Goal: Information Seeking & Learning: Learn about a topic

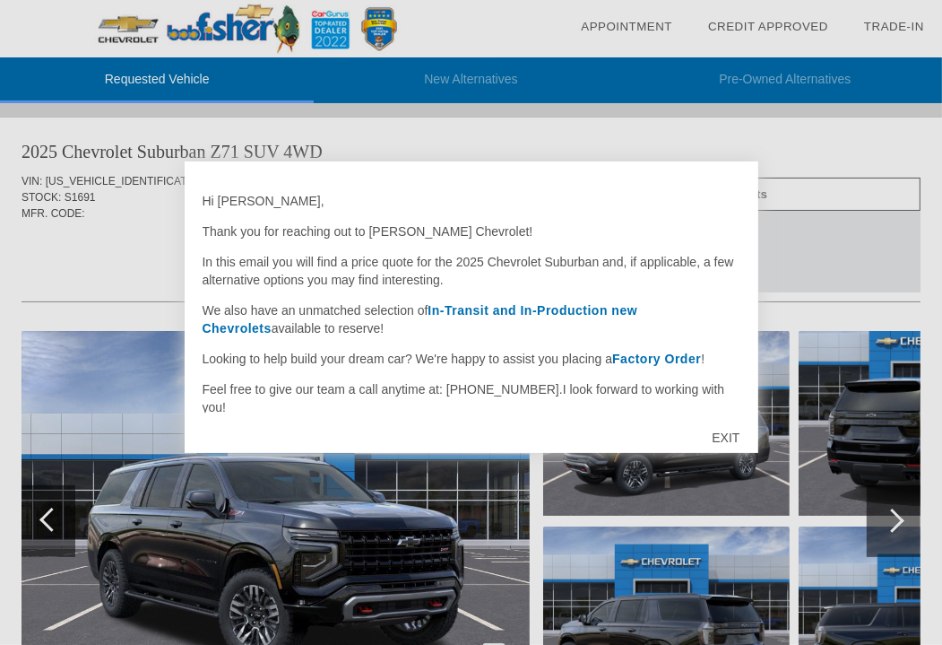
click at [719, 433] on div "EXIT" at bounding box center [726, 438] width 64 height 54
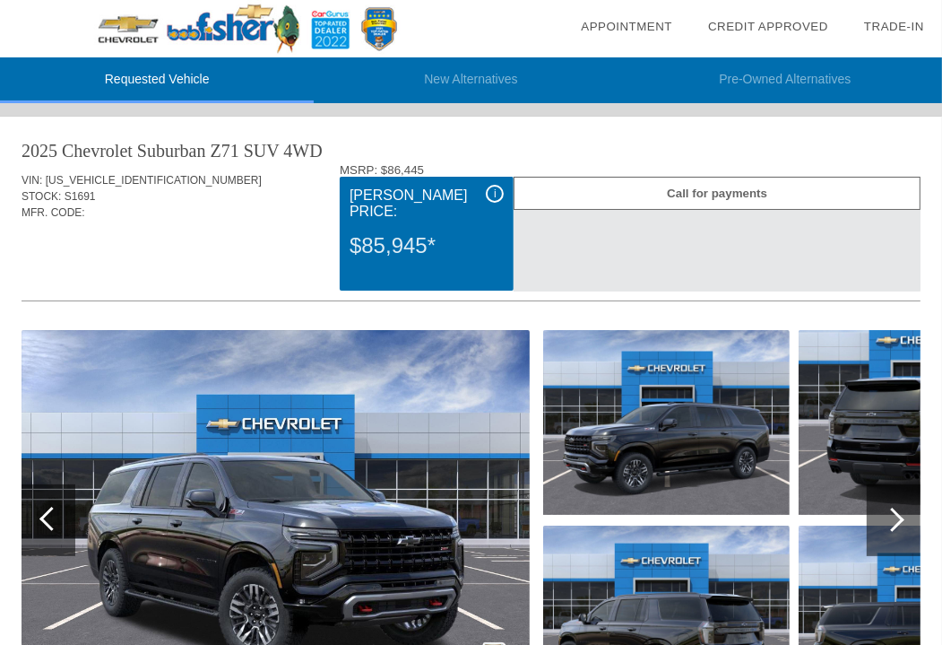
click at [252, 464] on img at bounding box center [276, 520] width 508 height 380
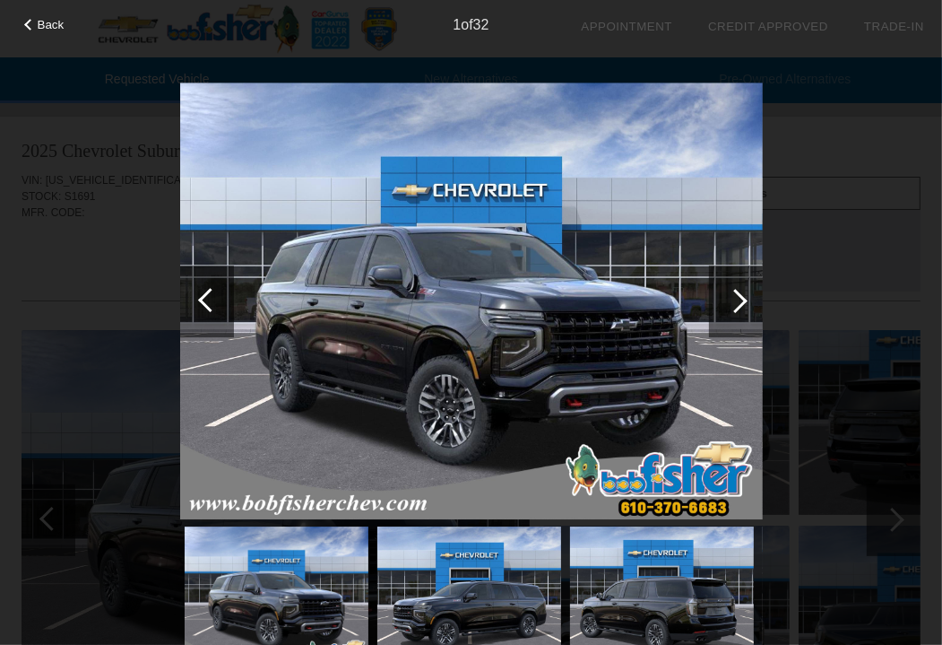
click at [742, 299] on div at bounding box center [736, 301] width 24 height 24
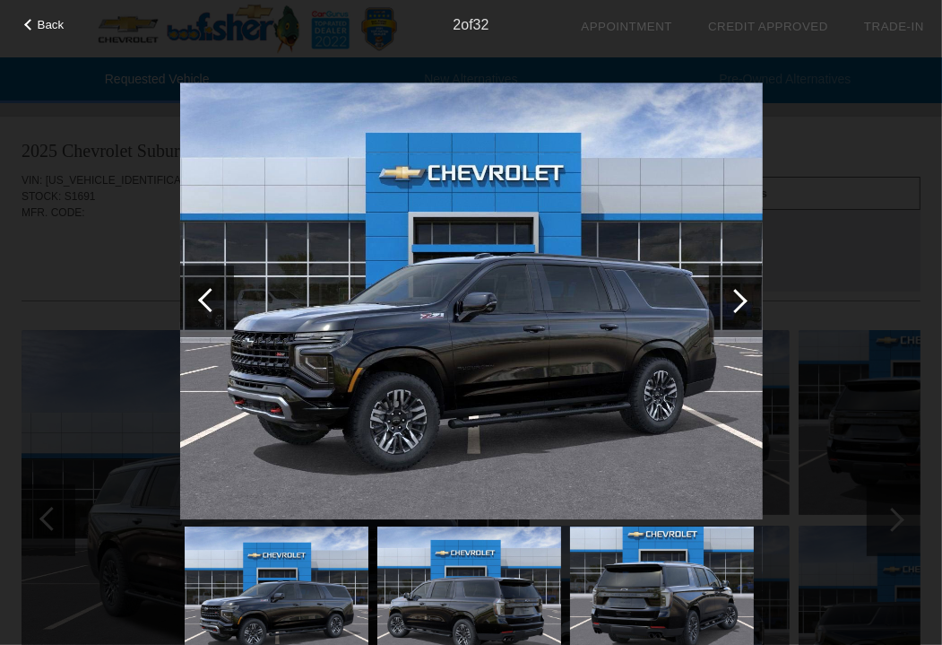
click at [742, 299] on div at bounding box center [736, 301] width 24 height 24
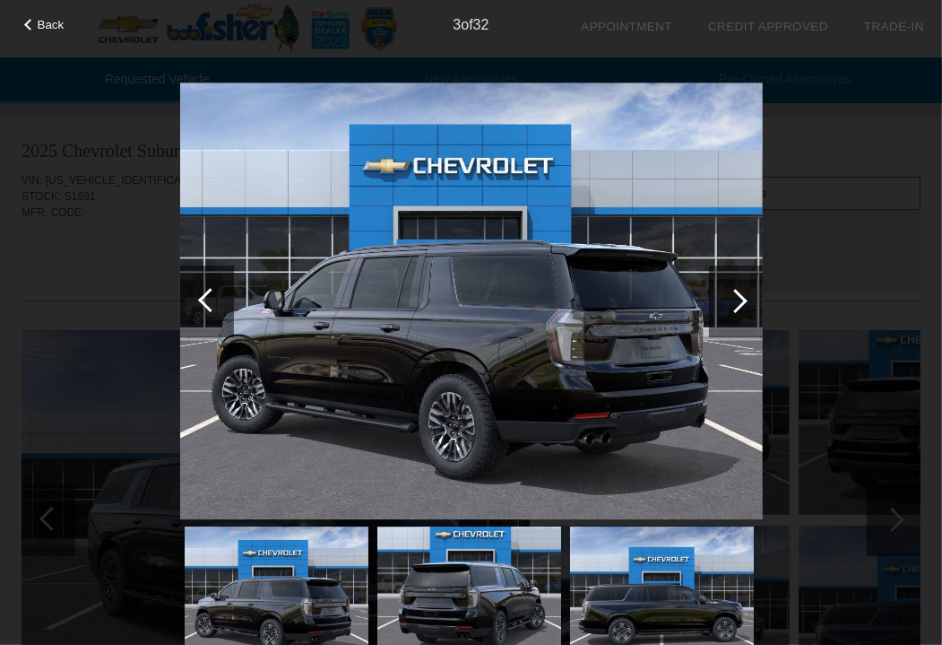
click at [742, 299] on div at bounding box center [736, 301] width 24 height 24
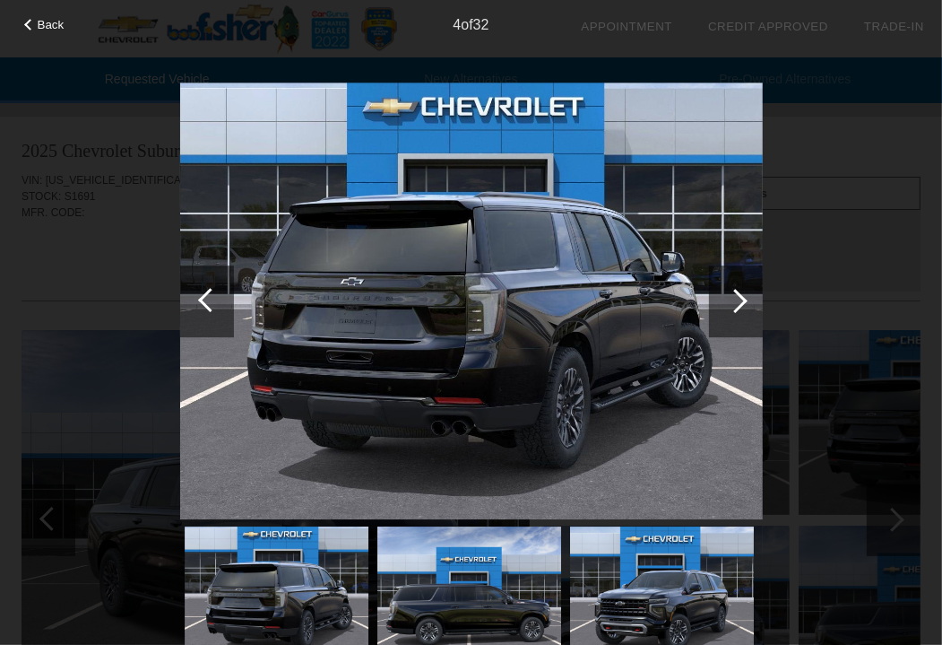
click at [742, 299] on div at bounding box center [736, 301] width 24 height 24
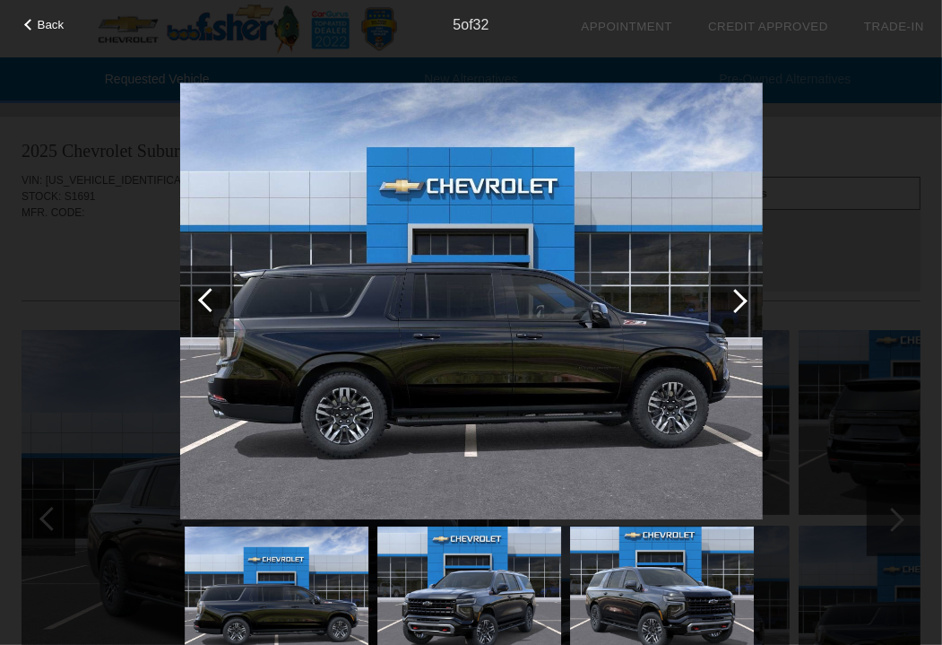
click at [742, 299] on div at bounding box center [736, 301] width 24 height 24
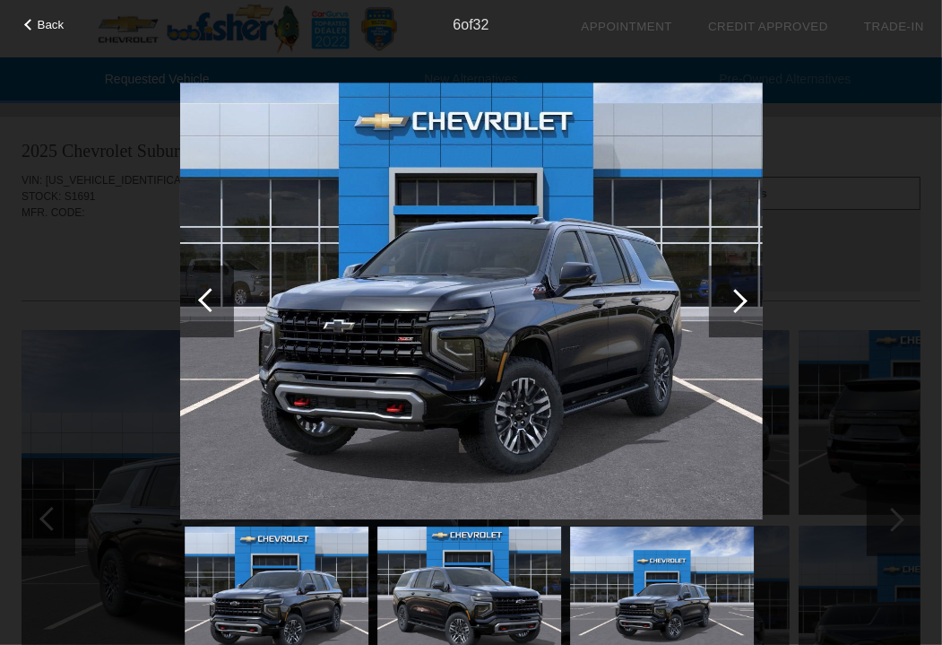
click at [742, 299] on div at bounding box center [736, 301] width 24 height 24
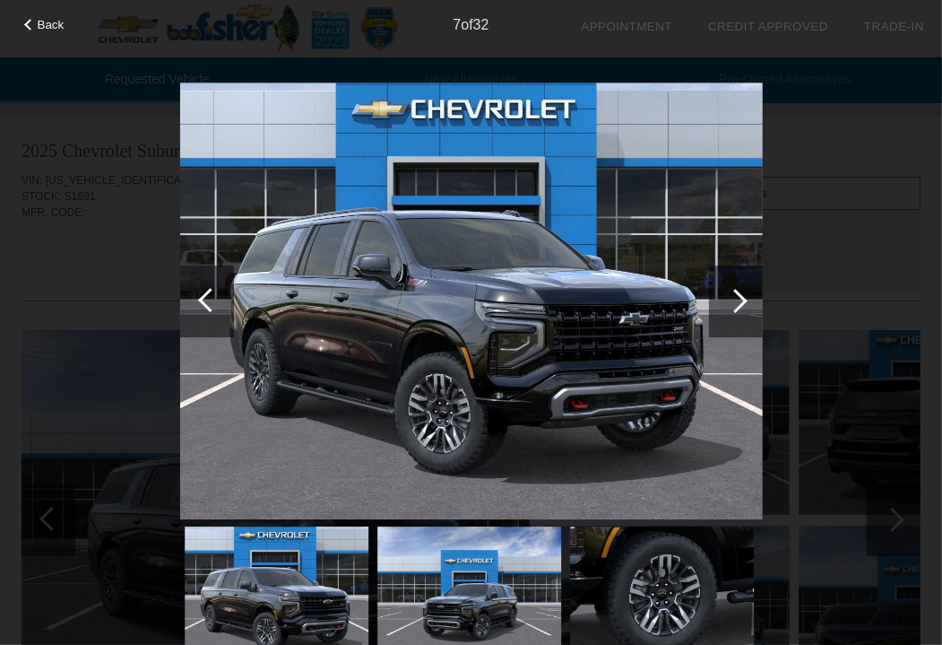
click at [742, 299] on div at bounding box center [736, 301] width 24 height 24
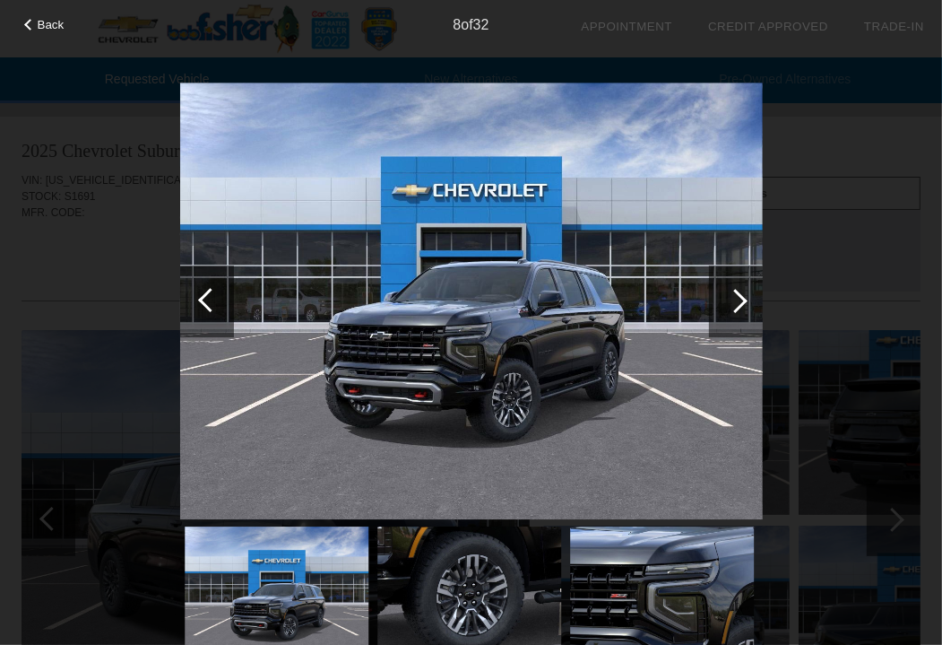
click at [742, 299] on div at bounding box center [736, 301] width 24 height 24
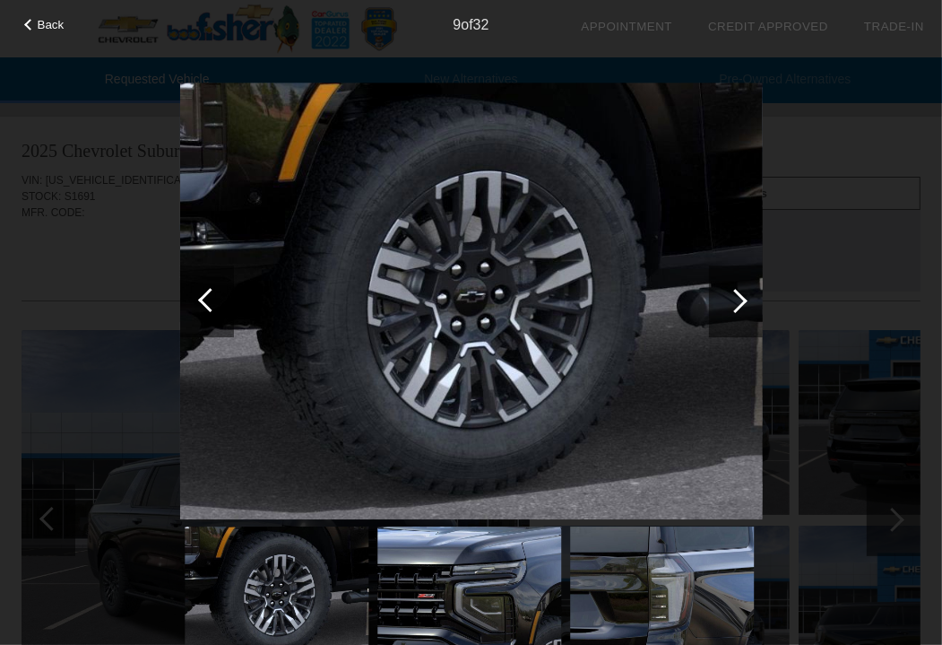
click at [742, 299] on div at bounding box center [736, 301] width 24 height 24
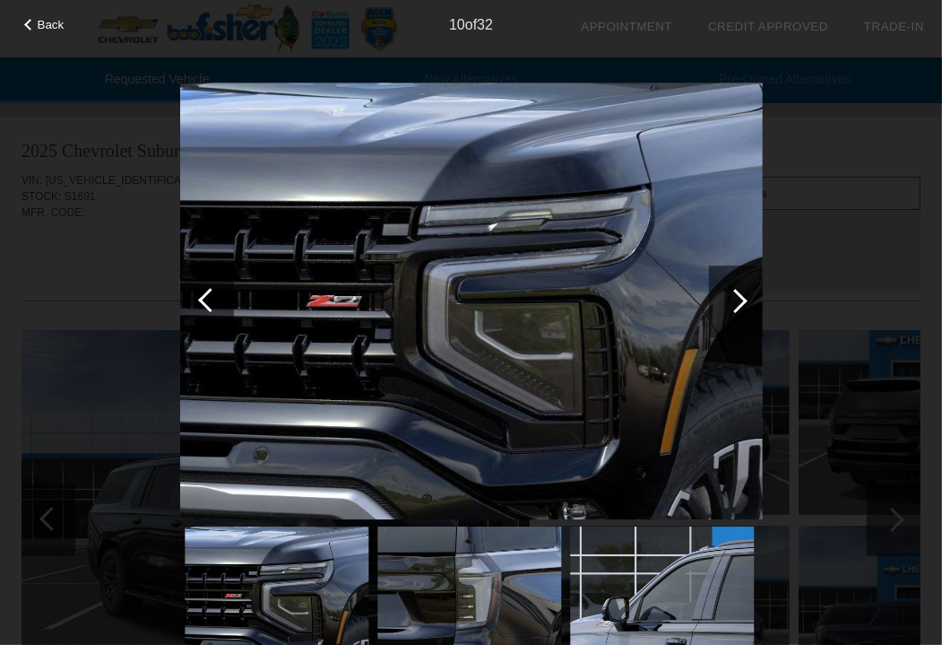
click at [742, 299] on div at bounding box center [736, 301] width 24 height 24
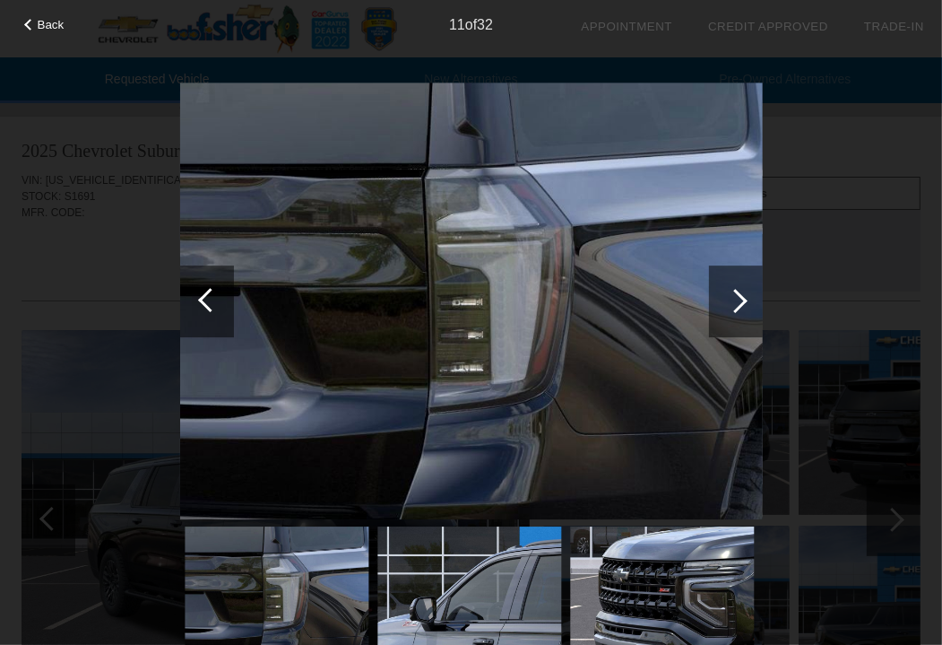
click at [742, 299] on div at bounding box center [736, 301] width 24 height 24
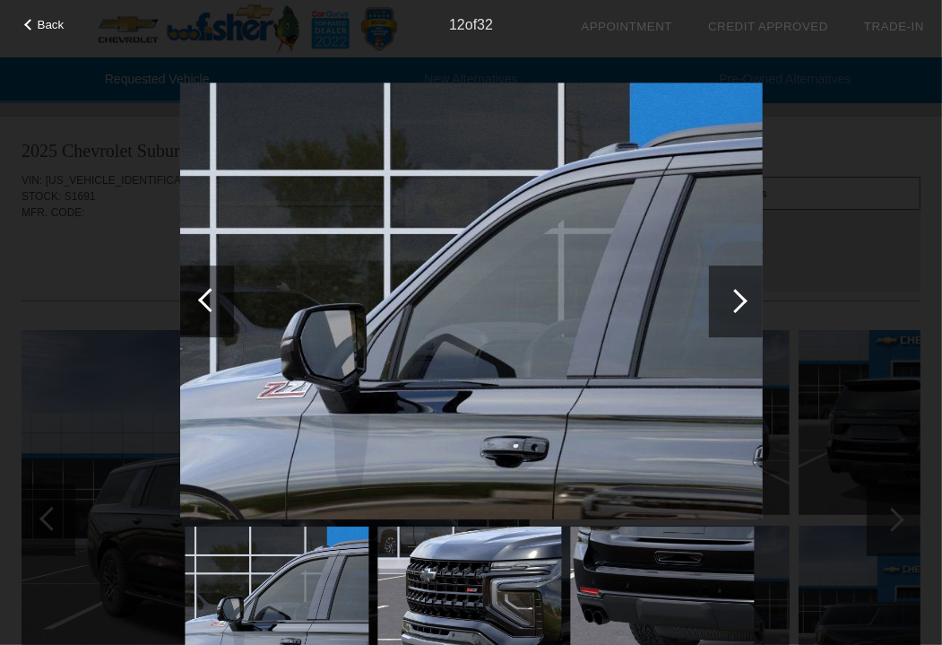
click at [742, 299] on div at bounding box center [736, 301] width 24 height 24
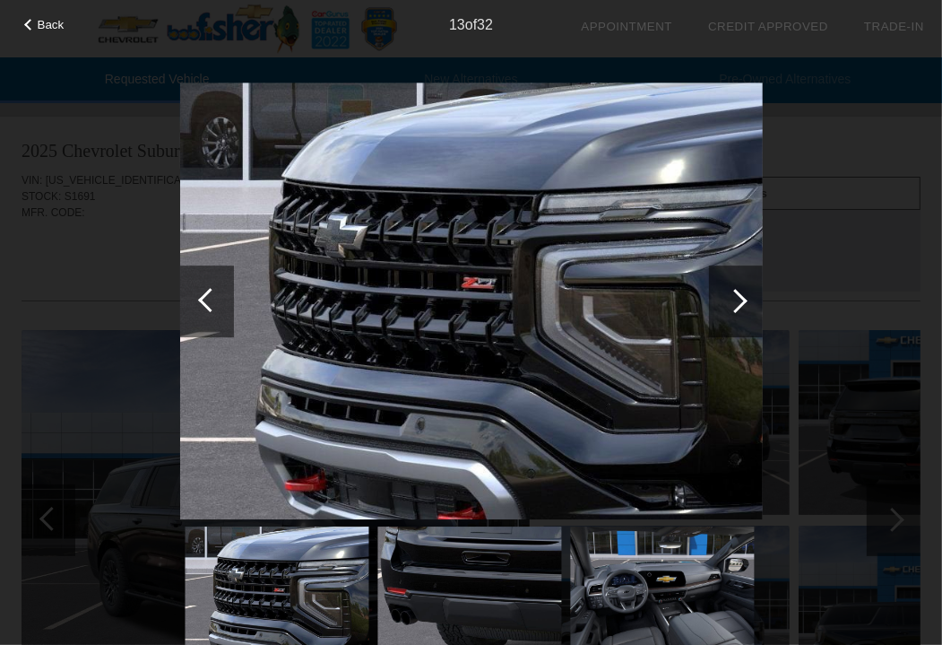
click at [742, 299] on div at bounding box center [736, 301] width 24 height 24
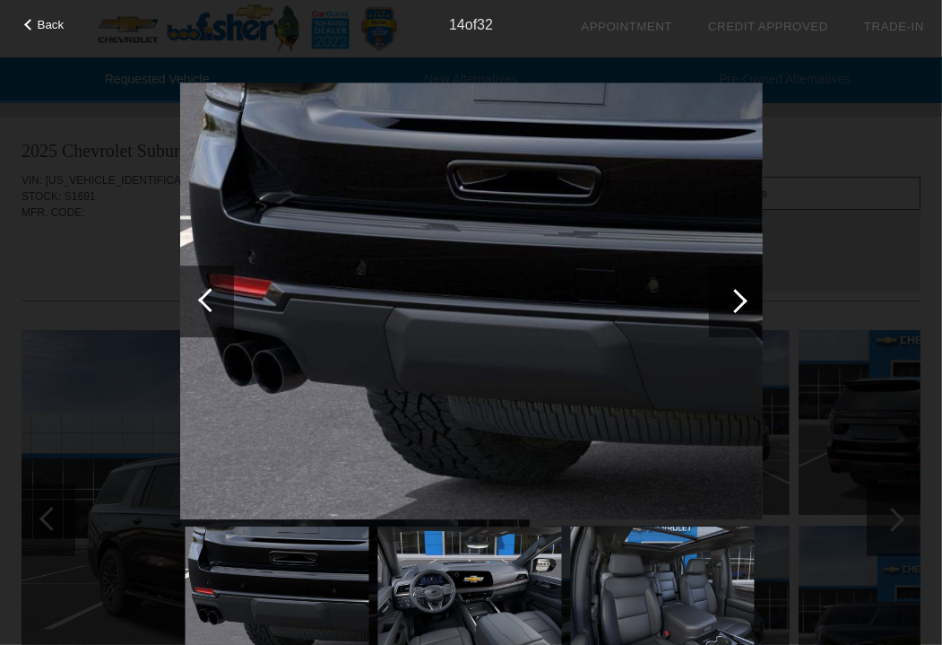
click at [742, 299] on div at bounding box center [736, 301] width 24 height 24
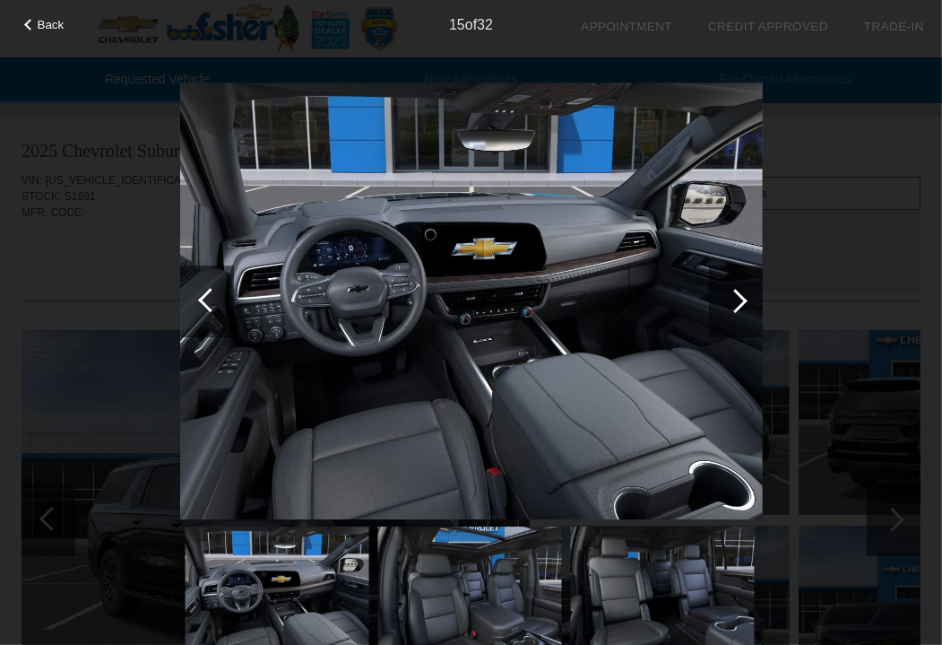
click at [742, 299] on div at bounding box center [736, 301] width 24 height 24
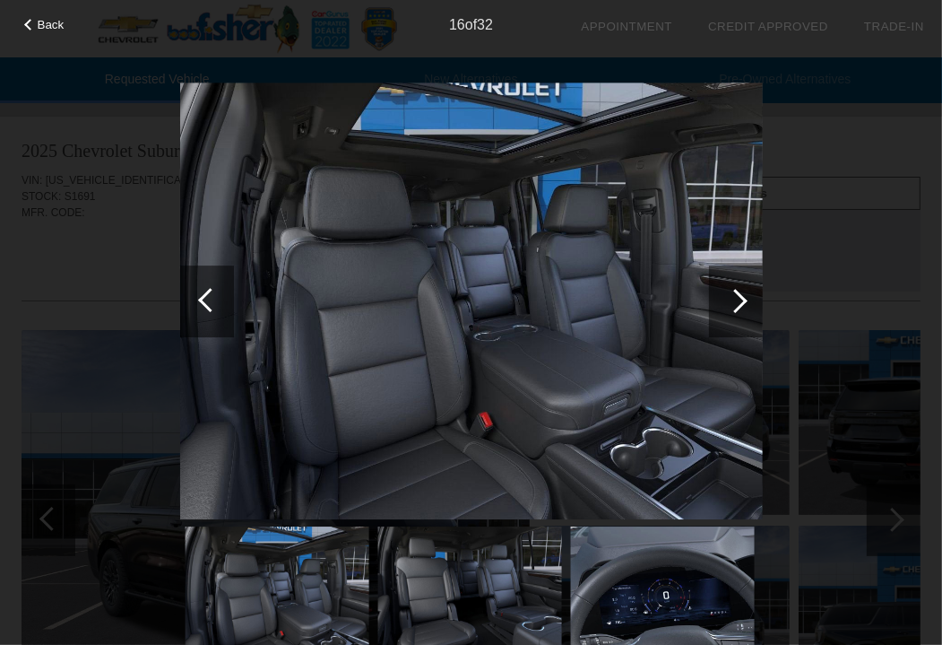
click at [742, 299] on div at bounding box center [736, 301] width 24 height 24
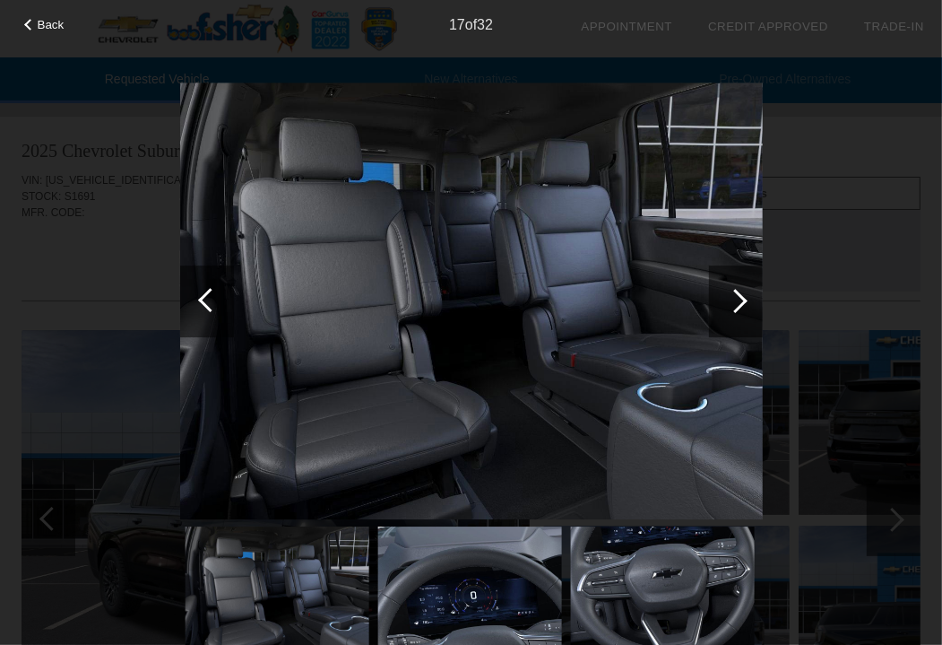
click at [742, 299] on div at bounding box center [736, 301] width 24 height 24
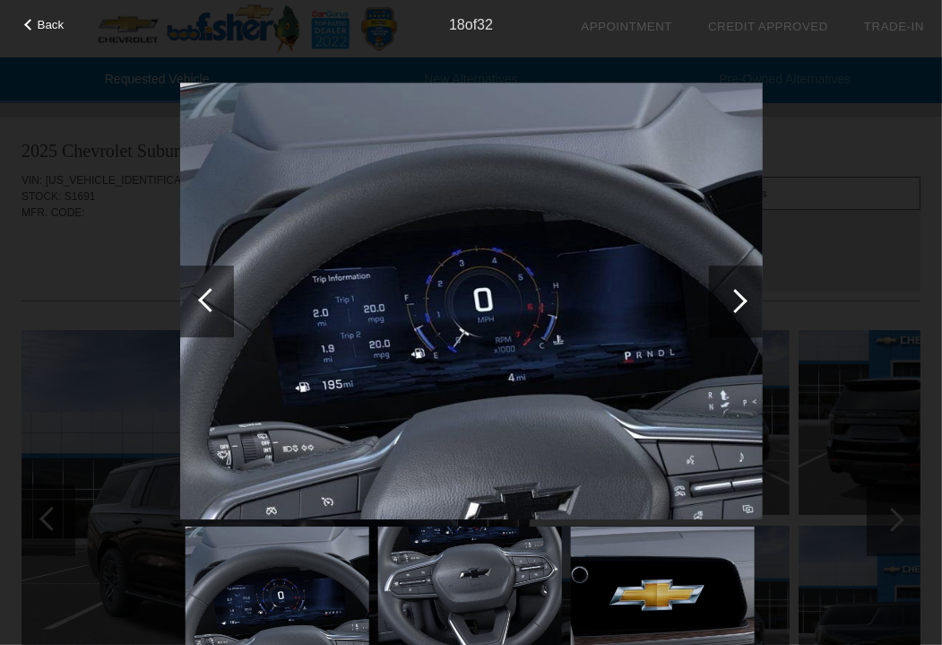
click at [742, 299] on div at bounding box center [736, 301] width 24 height 24
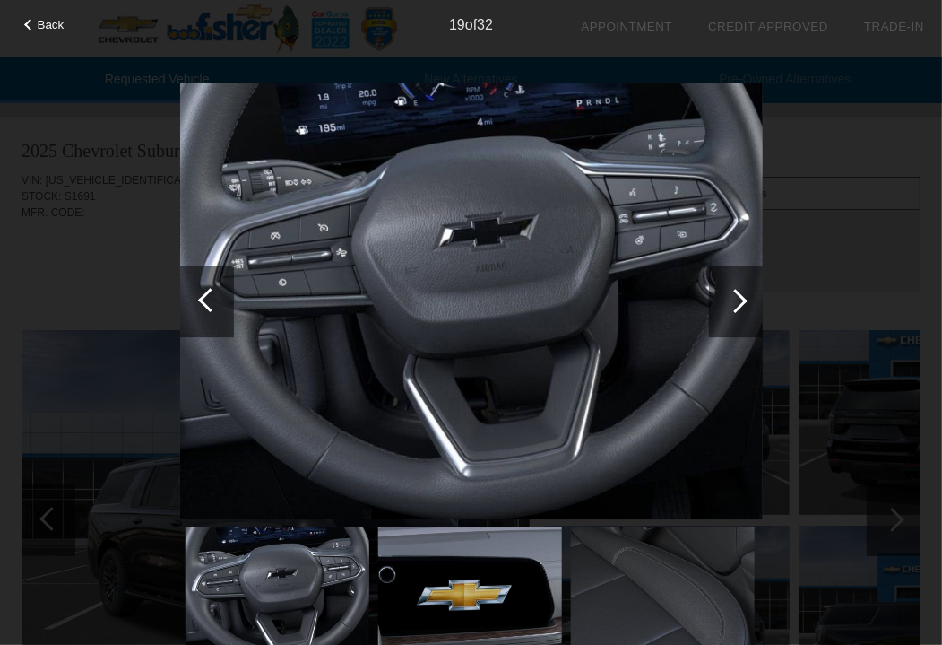
click at [742, 299] on div at bounding box center [736, 301] width 24 height 24
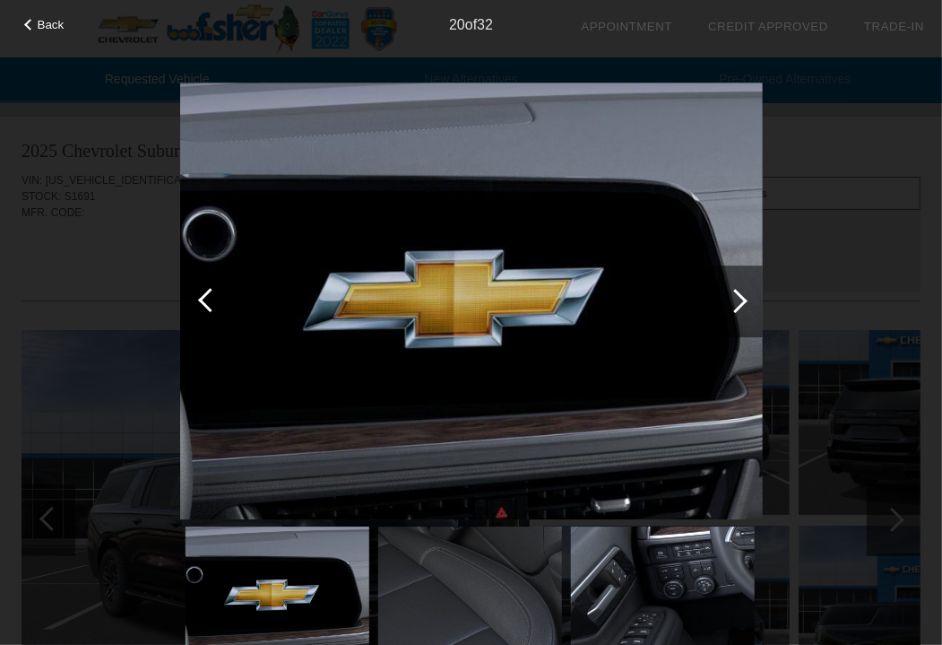
click at [742, 299] on div at bounding box center [736, 301] width 24 height 24
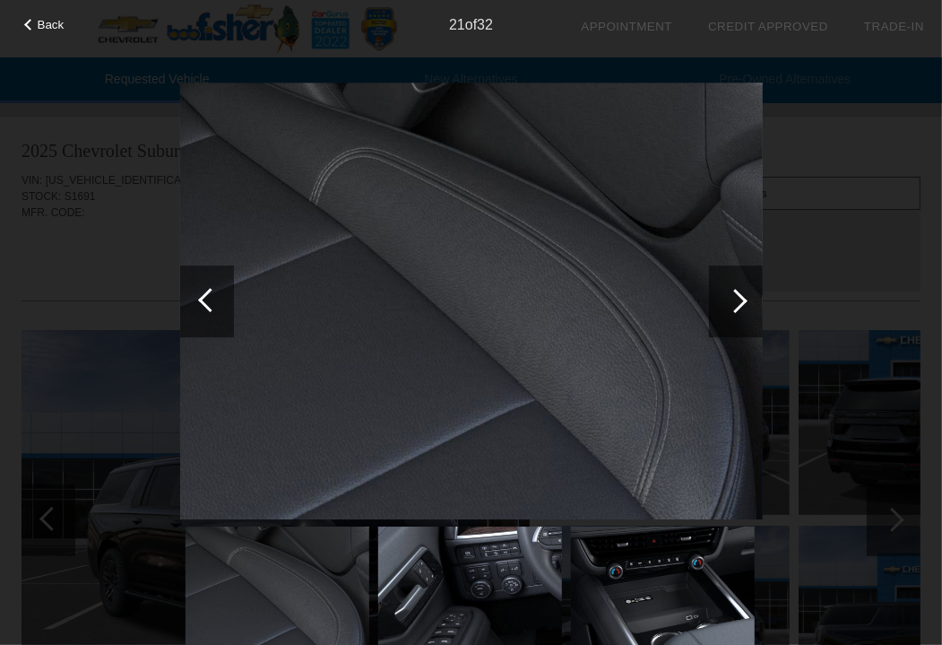
click at [742, 299] on div at bounding box center [736, 301] width 24 height 24
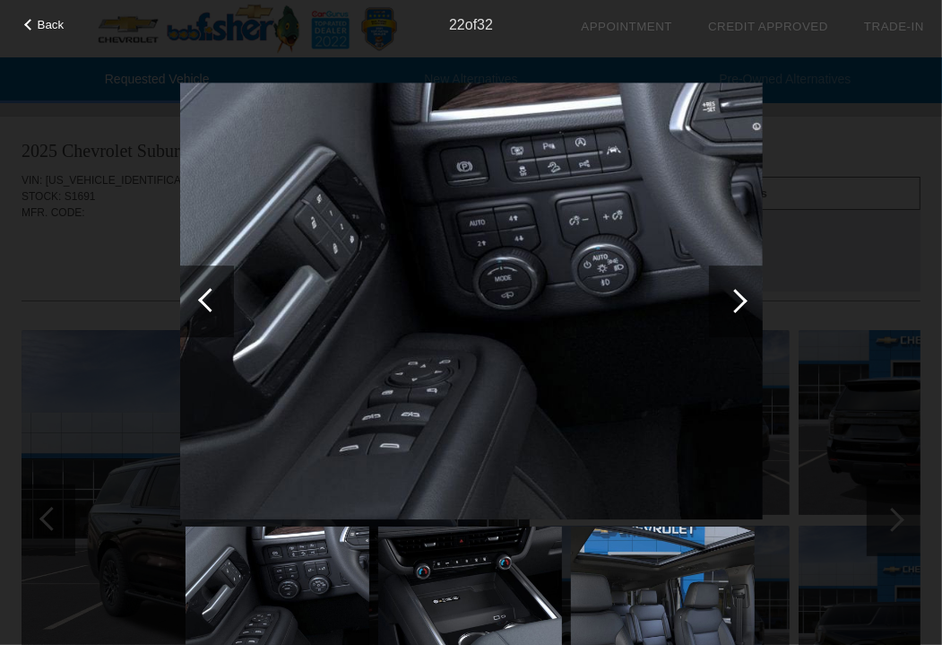
click at [742, 299] on div at bounding box center [736, 301] width 24 height 24
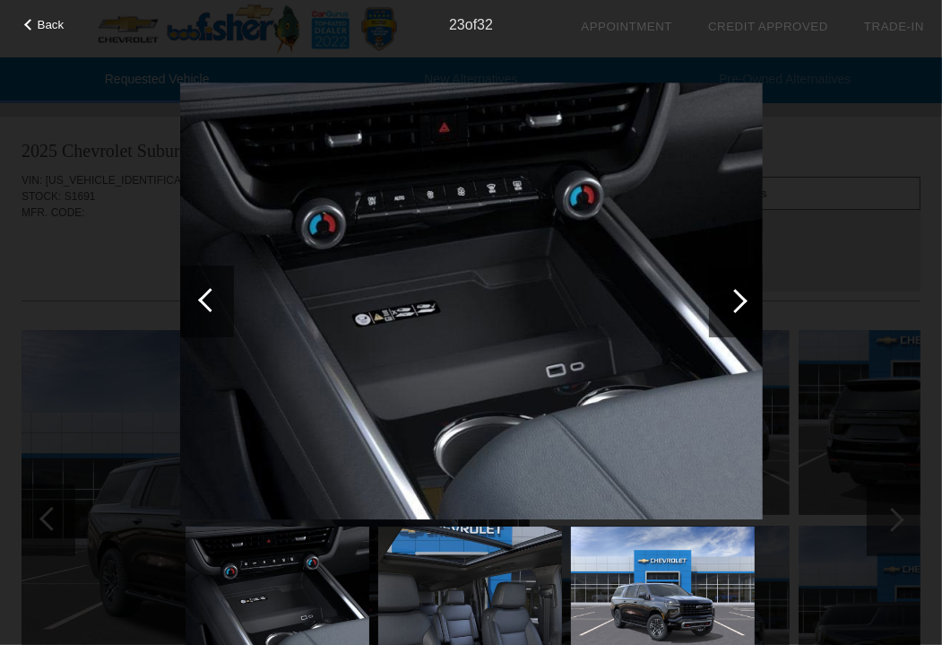
click at [742, 299] on div at bounding box center [736, 301] width 24 height 24
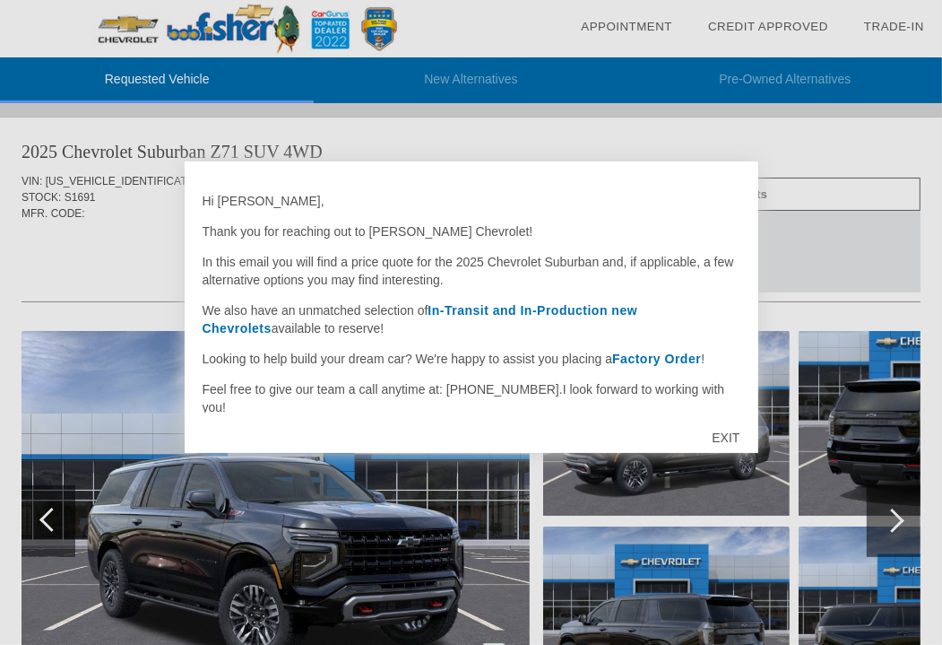
click at [731, 431] on div "EXIT" at bounding box center [726, 438] width 64 height 54
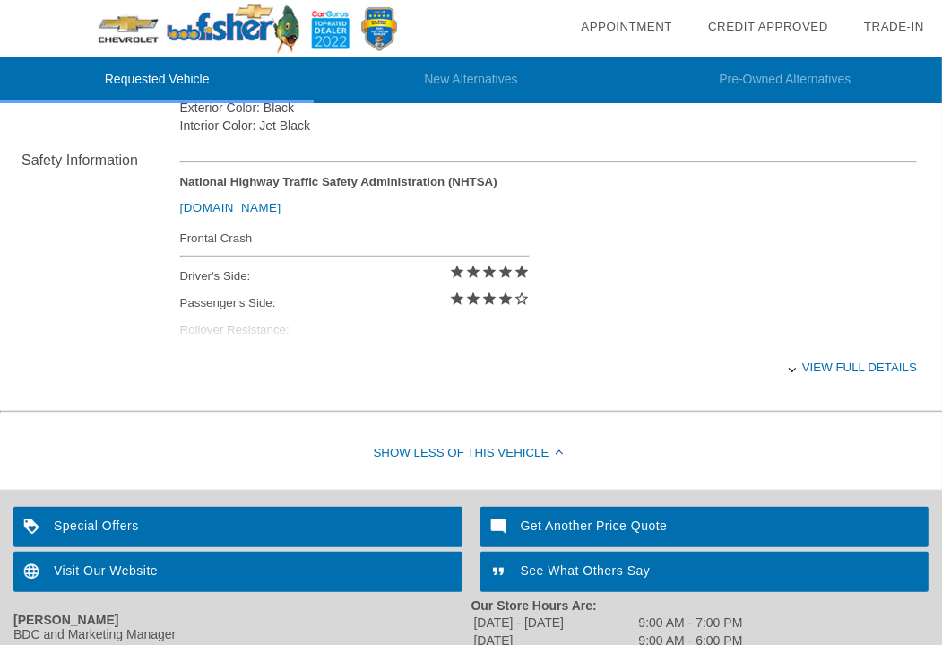
scroll to position [807, 0]
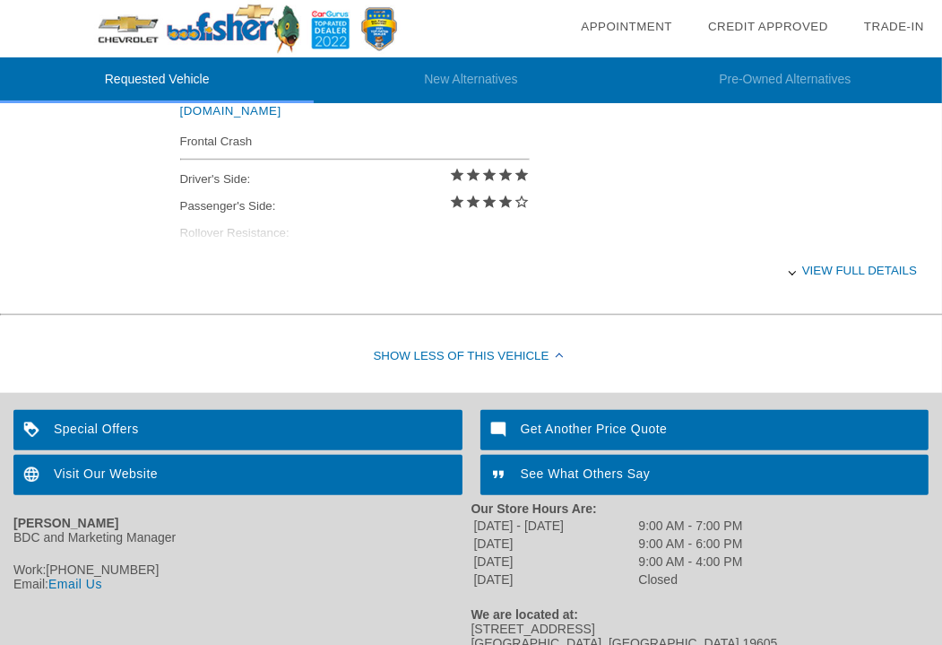
click at [811, 265] on div "View full details" at bounding box center [548, 270] width 737 height 44
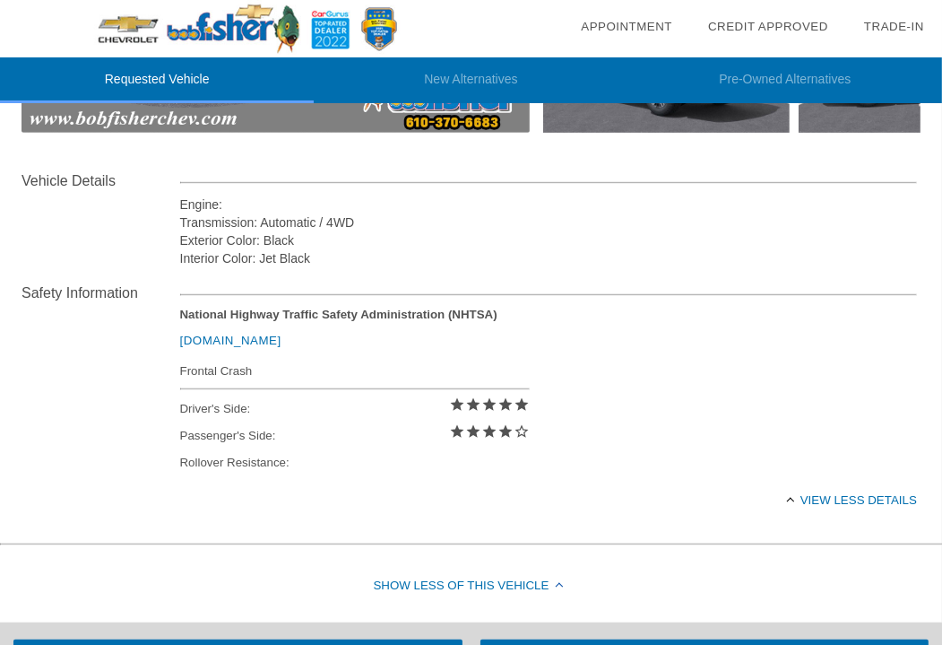
scroll to position [538, 0]
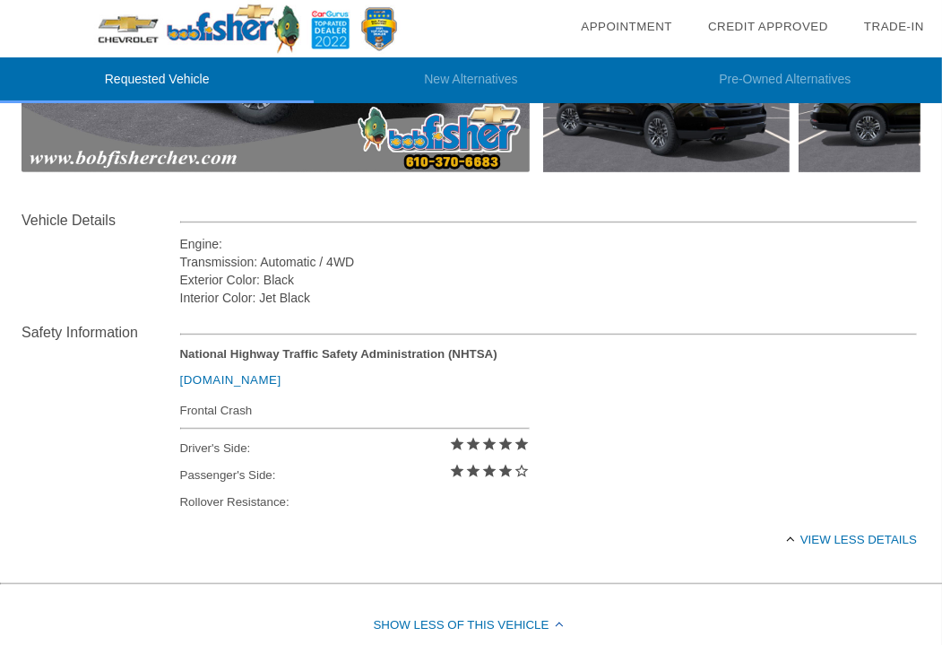
click at [814, 533] on div "View less details" at bounding box center [548, 539] width 737 height 44
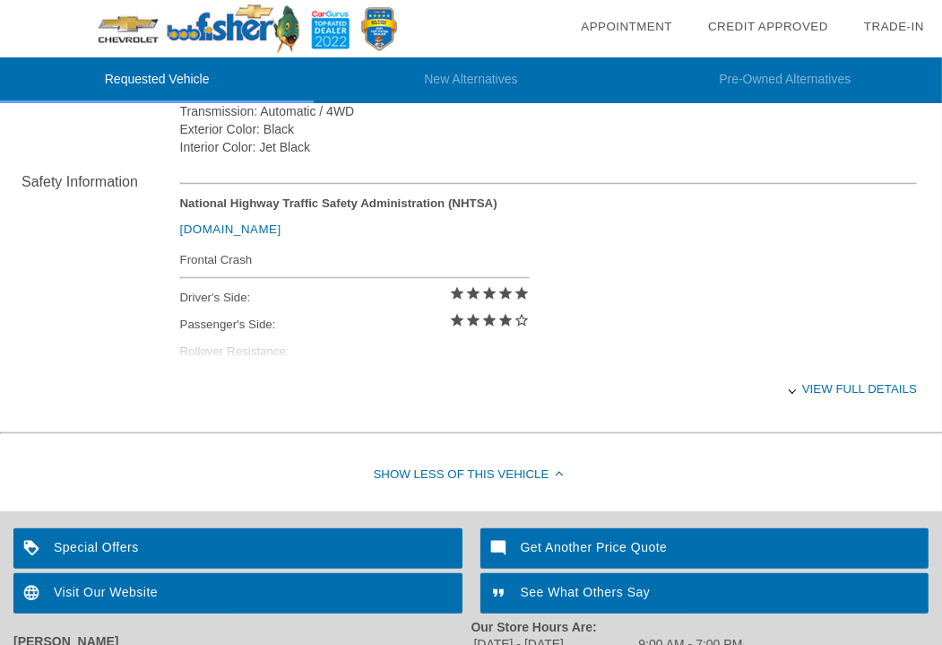
scroll to position [717, 0]
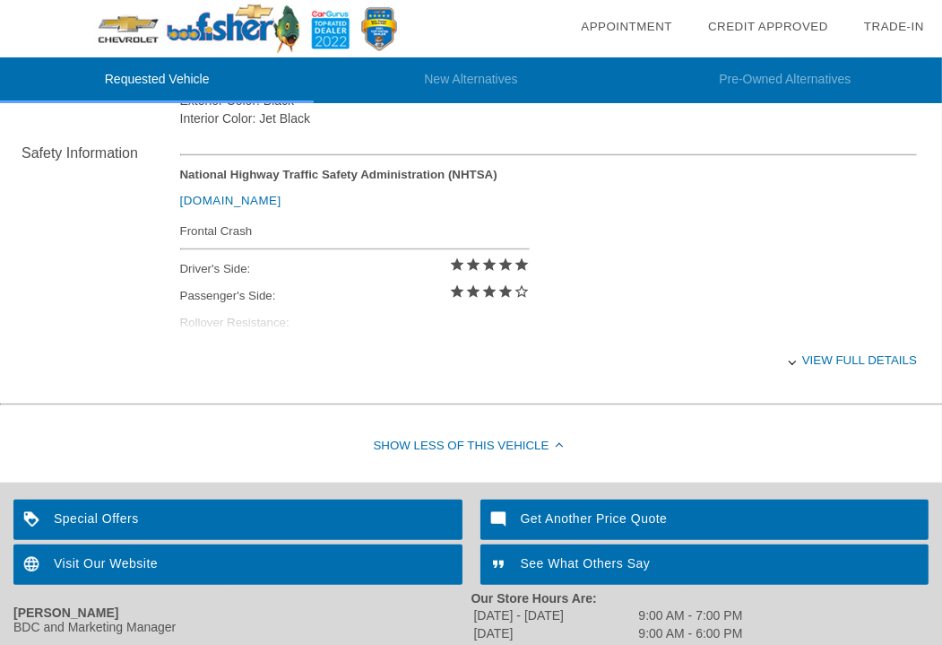
click at [560, 448] on div at bounding box center [558, 446] width 7 height 7
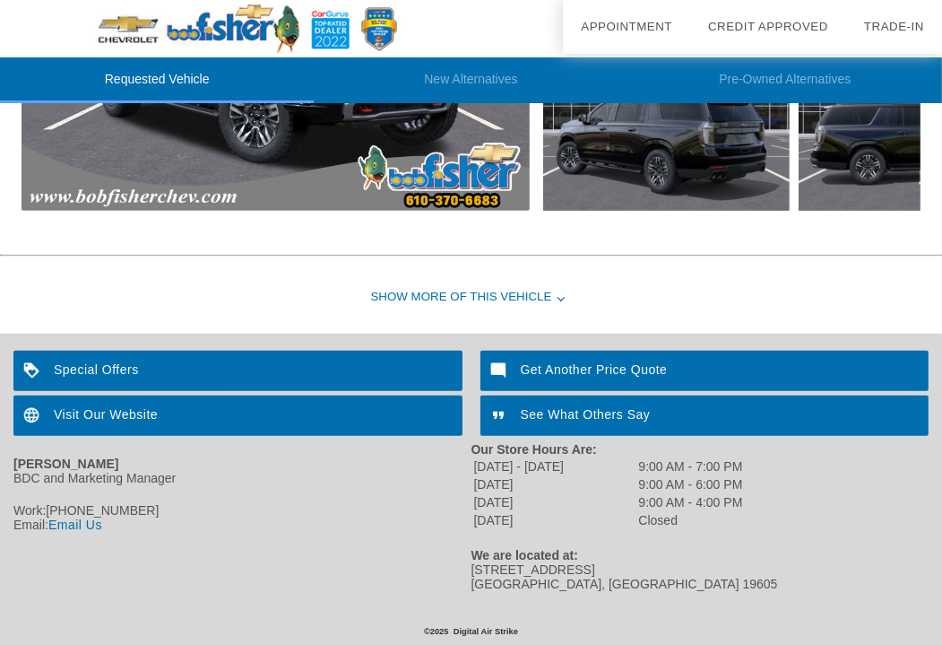
scroll to position [502, 0]
click at [559, 291] on div "Show More of this Vehicle" at bounding box center [471, 298] width 942 height 72
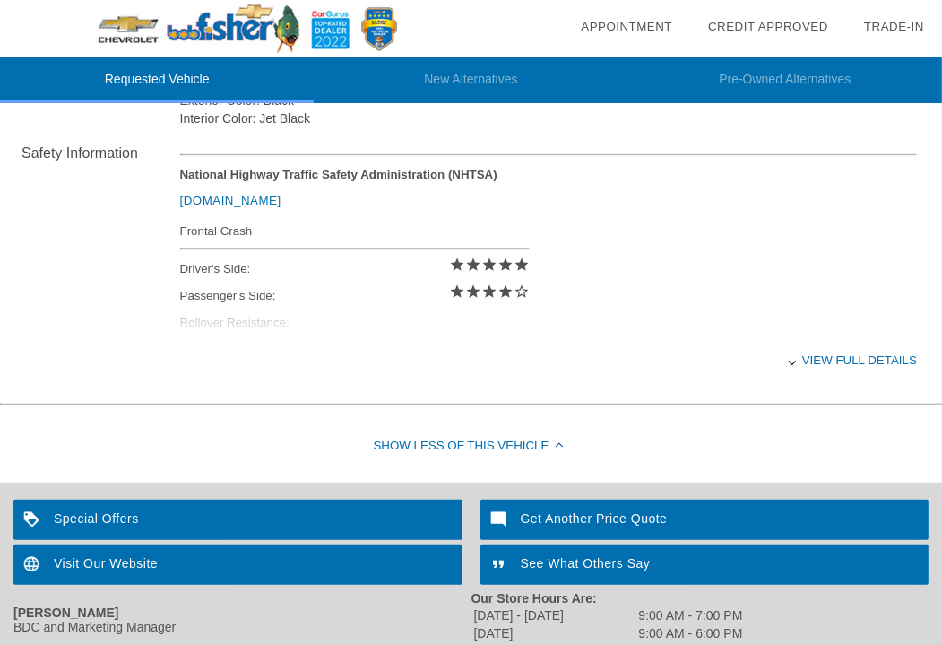
click at [276, 275] on div "Driver's Side: star star star star star" at bounding box center [355, 269] width 350 height 27
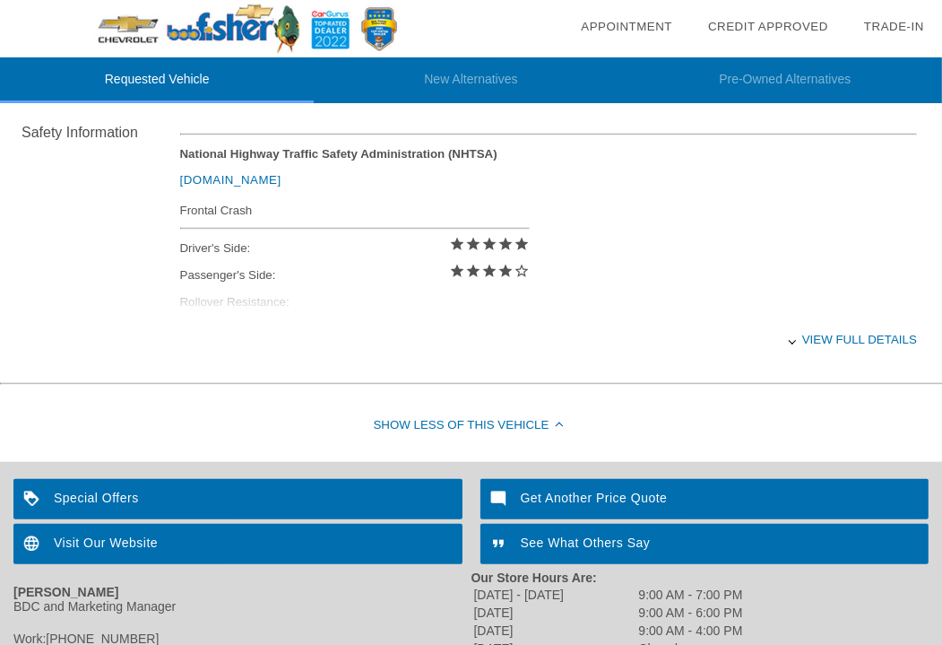
scroll to position [716, 0]
